Goal: Transaction & Acquisition: Purchase product/service

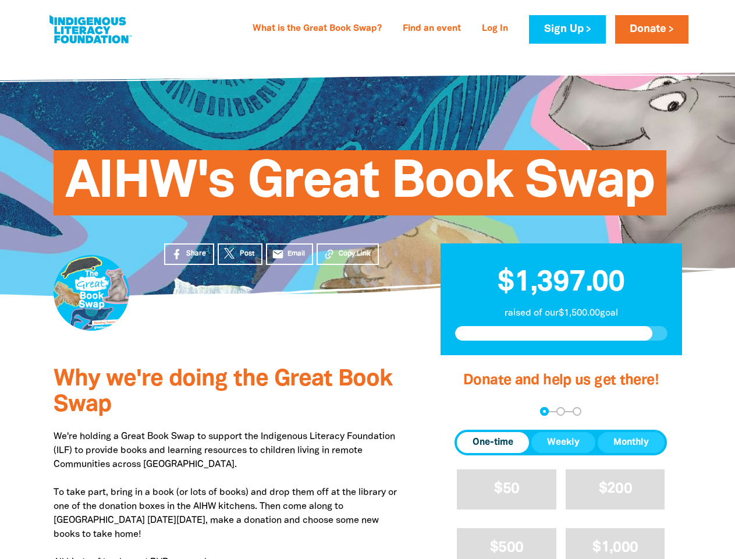
click at [367, 279] on div "AIHW's Great Book Swap" at bounding box center [368, 173] width 698 height 243
click at [347, 254] on span "Copy Link" at bounding box center [355, 253] width 32 height 10
click at [470, 411] on div "arrow_back Back Step 1 Step 2 Step 3" at bounding box center [560, 411] width 212 height 9
click at [544, 411] on div "Navigate to step 1 of 3 to enter your donation amount" at bounding box center [544, 411] width 3 height 3
click at [493, 442] on span "One-time" at bounding box center [492, 442] width 41 height 14
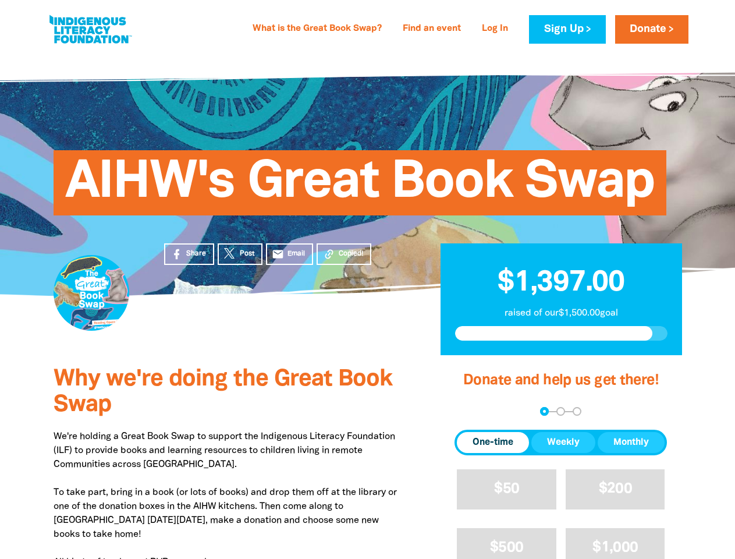
click at [563, 442] on span "Weekly" at bounding box center [563, 442] width 33 height 14
click at [631, 442] on span "Monthly" at bounding box center [630, 442] width 35 height 14
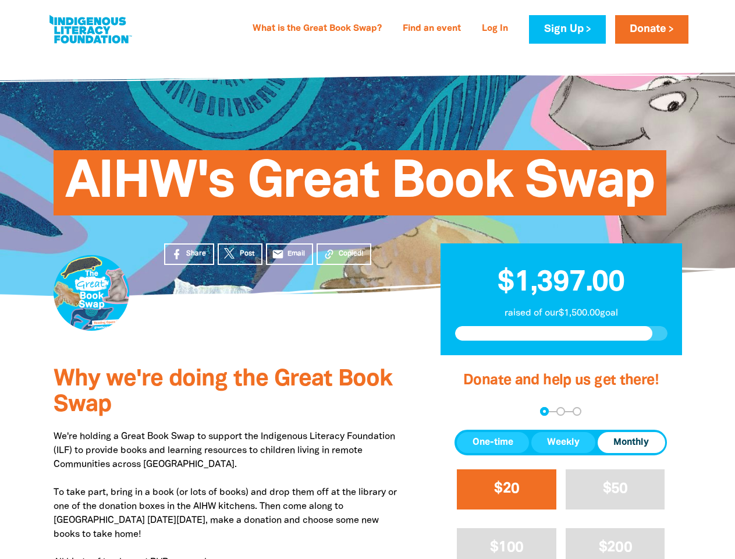
click at [506, 489] on span "$20" at bounding box center [506, 488] width 25 height 13
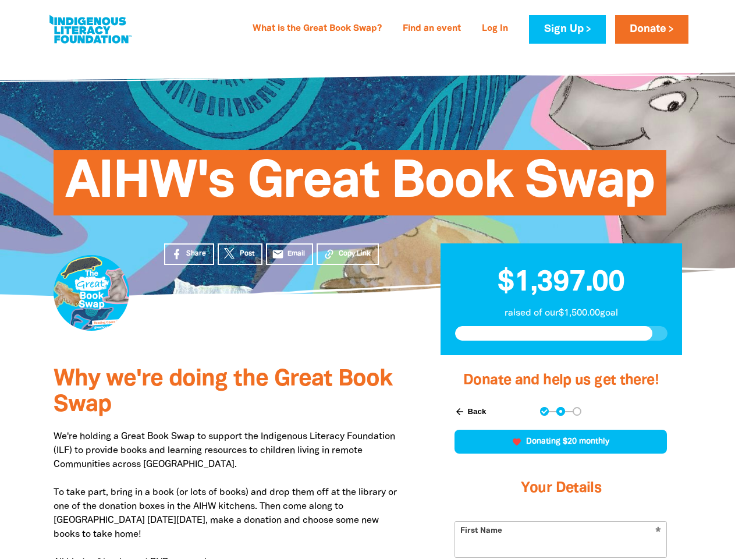
scroll to position [254, 0]
